Goal: Transaction & Acquisition: Book appointment/travel/reservation

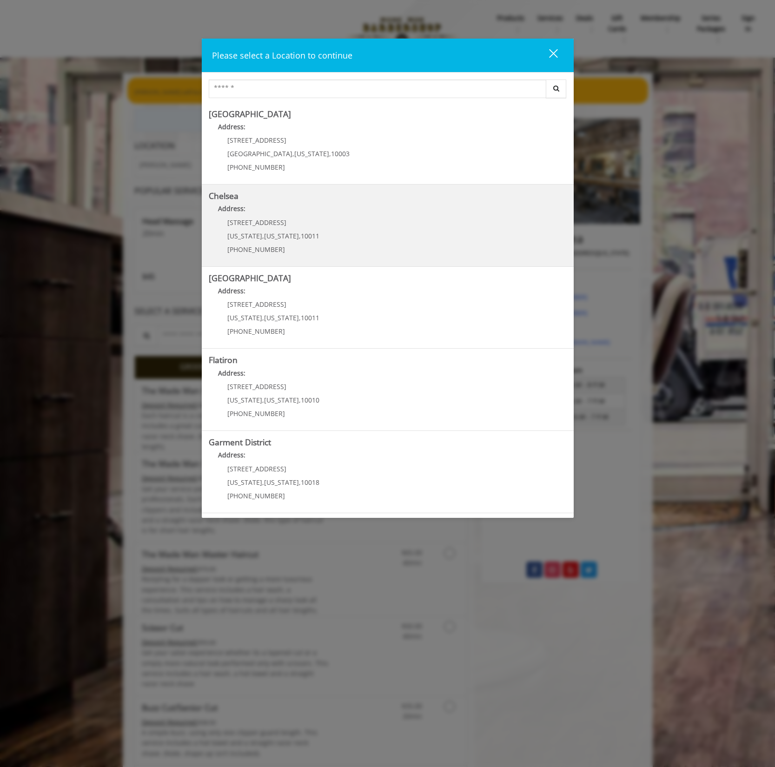
click at [352, 243] on link "Chelsea Address: [STREET_ADDRESS][US_STATE][US_STATE] (917) 639-3902" at bounding box center [388, 225] width 358 height 68
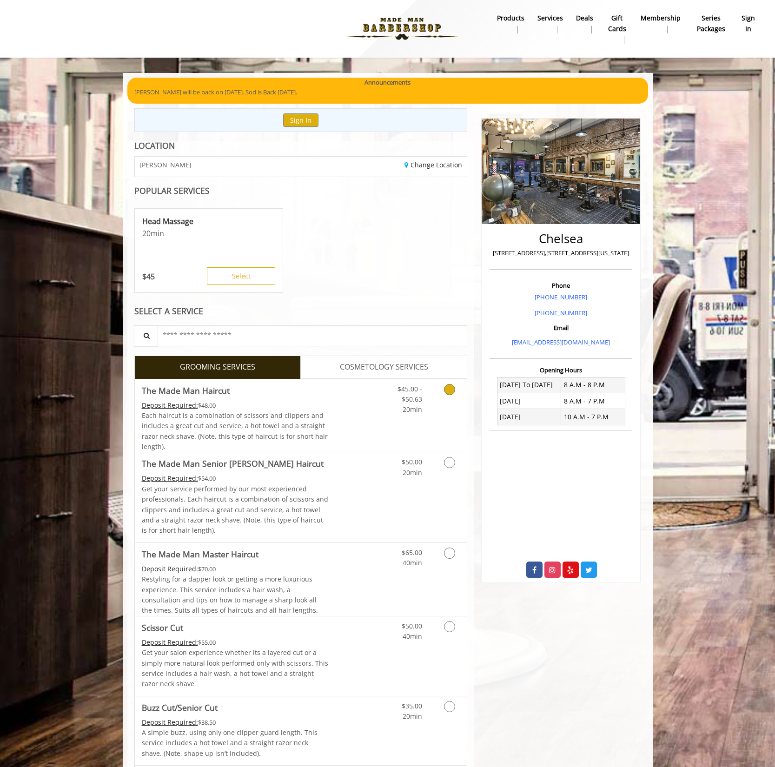
click at [452, 389] on icon "Grooming services" at bounding box center [449, 389] width 11 height 11
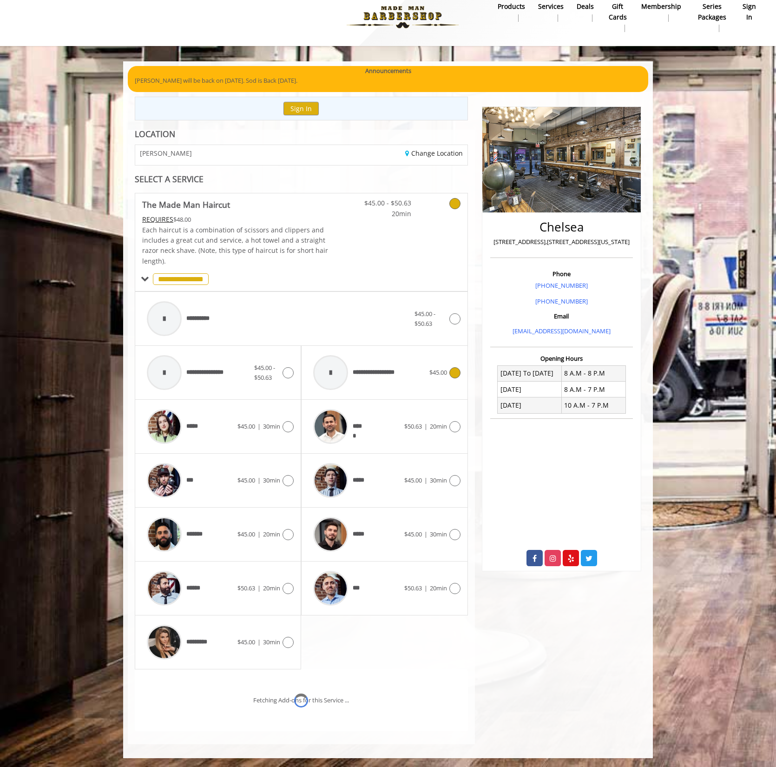
scroll to position [51, 0]
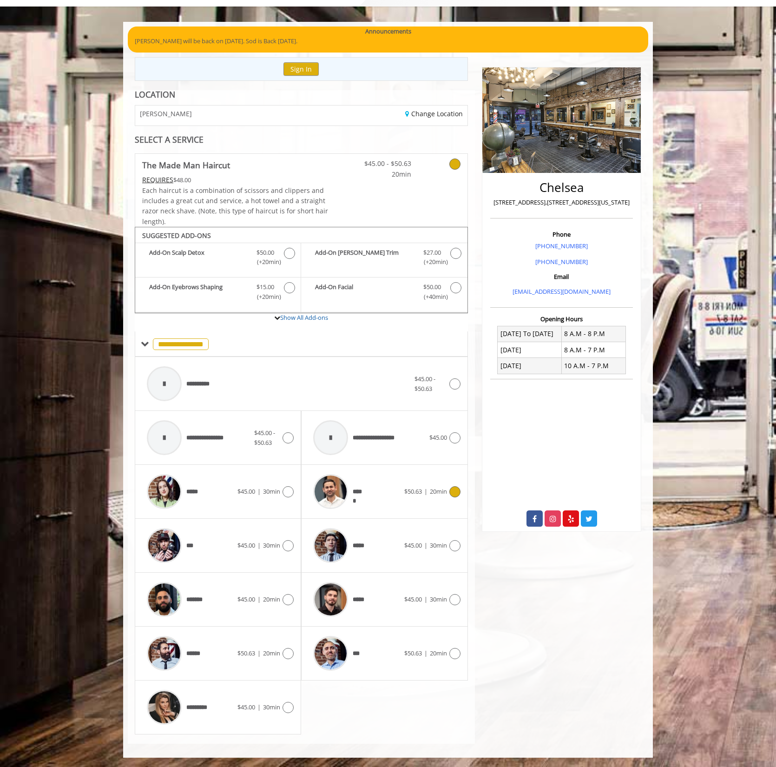
click at [382, 492] on div "*****" at bounding box center [356, 491] width 95 height 44
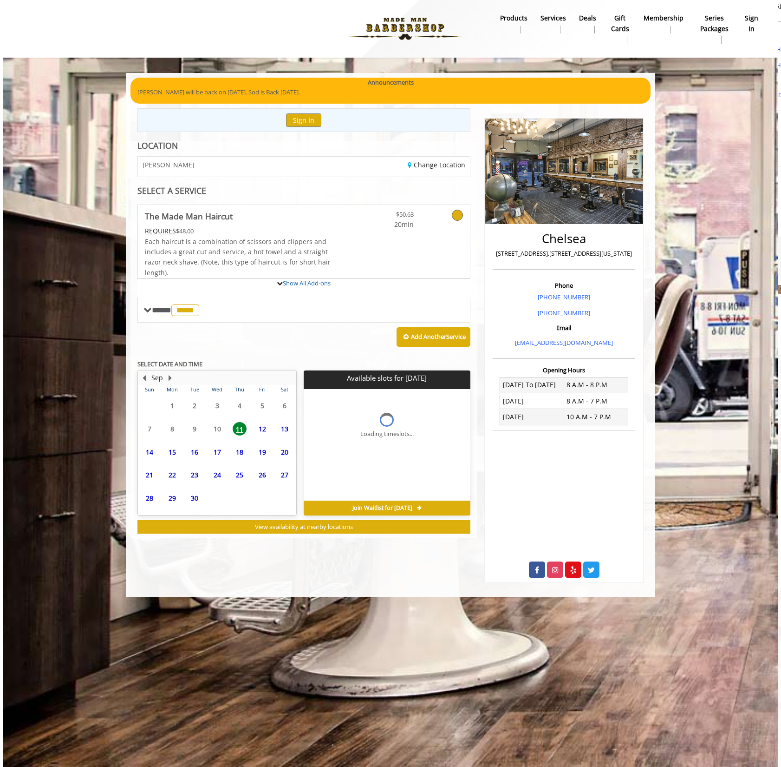
scroll to position [0, 0]
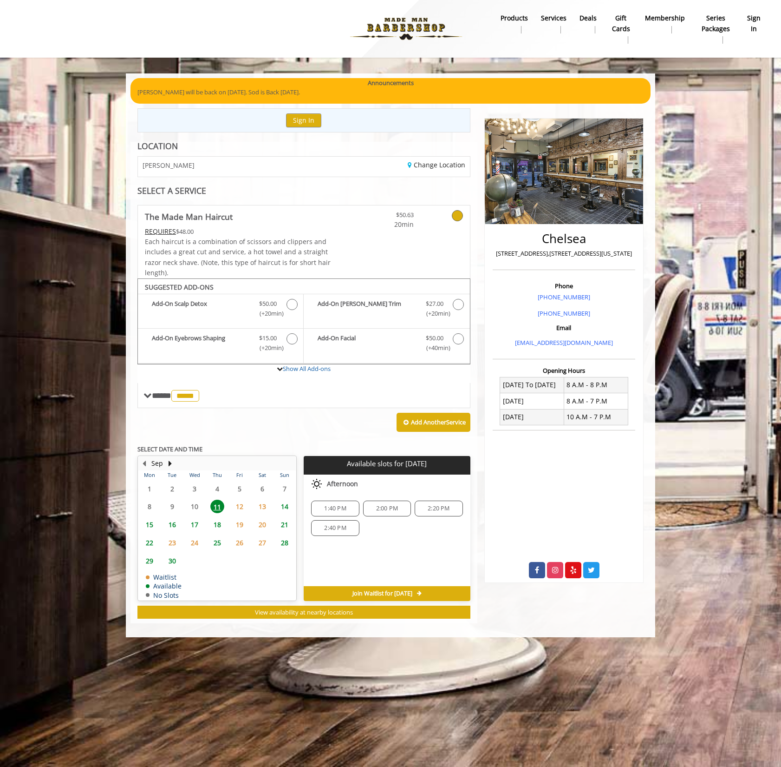
click at [239, 506] on span "12" at bounding box center [240, 505] width 14 height 13
click at [263, 506] on span "13" at bounding box center [263, 505] width 14 height 13
click at [286, 505] on span "14" at bounding box center [285, 505] width 14 height 13
